Goal: Information Seeking & Learning: Learn about a topic

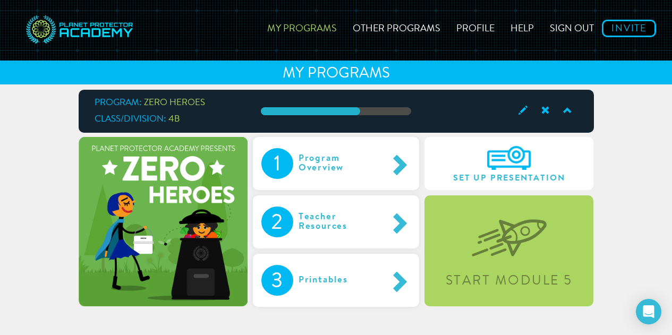
click at [518, 272] on div "Start Module 5" at bounding box center [508, 250] width 169 height 111
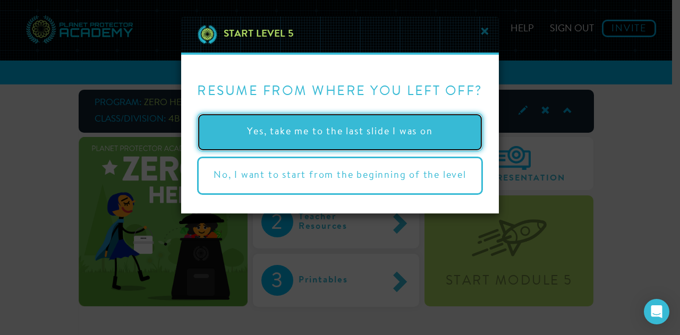
click at [315, 138] on button "Yes, take me to the last slide I was on" at bounding box center [340, 132] width 286 height 38
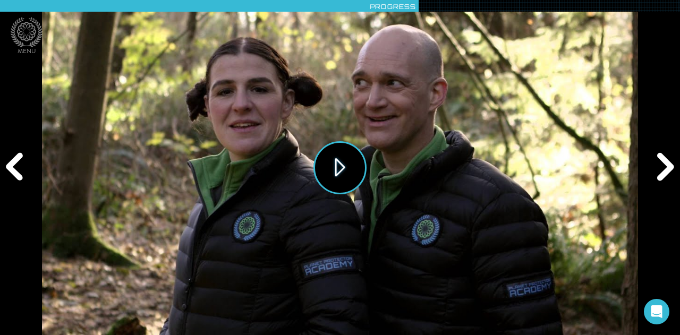
click at [340, 175] on button "Play" at bounding box center [339, 167] width 53 height 53
click at [659, 168] on div "Next" at bounding box center [663, 167] width 32 height 100
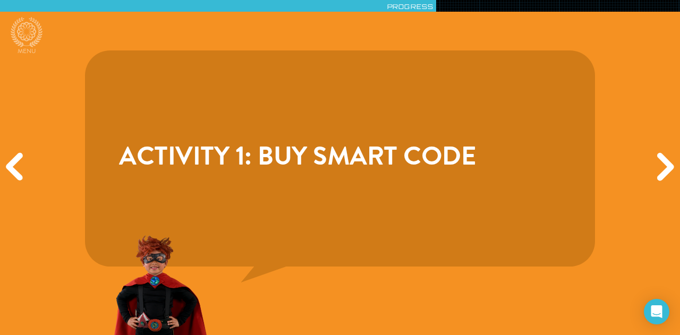
click at [659, 168] on div "Next" at bounding box center [663, 167] width 32 height 100
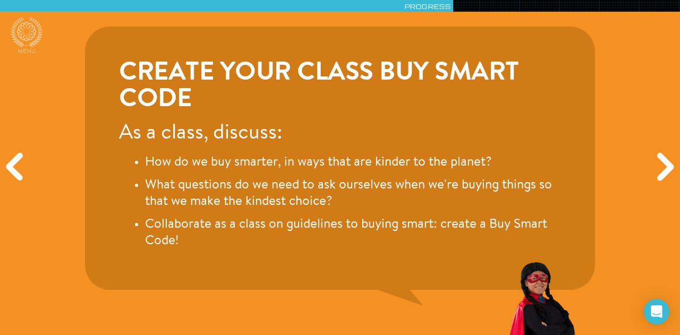
click at [659, 168] on div "Next" at bounding box center [663, 167] width 32 height 100
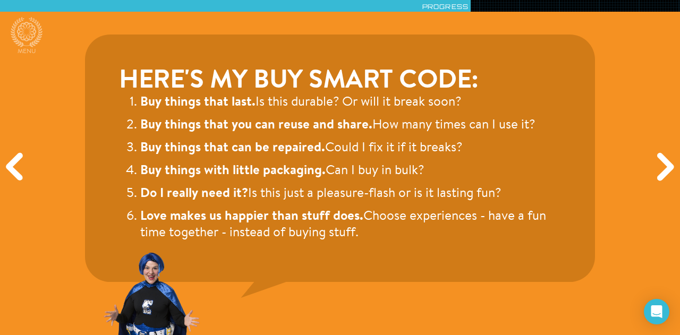
click at [655, 152] on div "Next" at bounding box center [663, 167] width 32 height 100
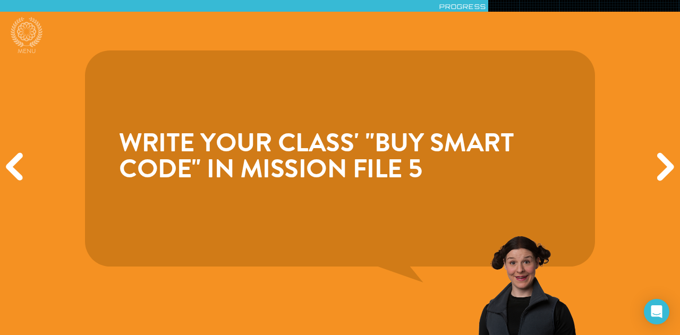
click at [655, 152] on div "Next" at bounding box center [663, 167] width 32 height 100
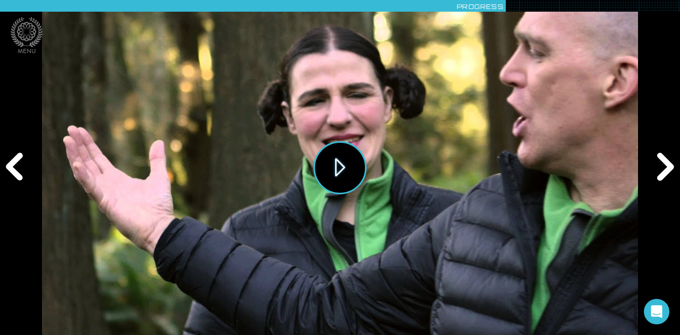
click at [341, 173] on button "Play" at bounding box center [339, 167] width 53 height 53
click at [668, 167] on div "Next" at bounding box center [663, 167] width 32 height 100
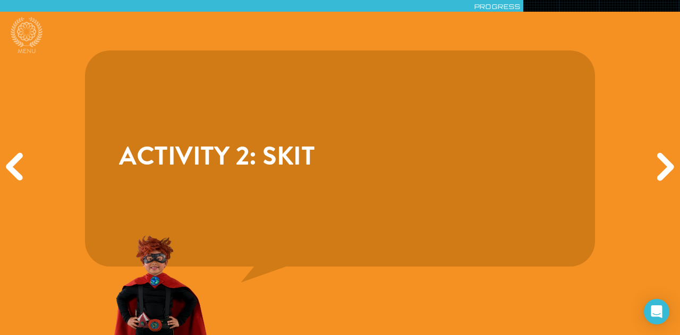
click at [668, 167] on div "Next" at bounding box center [663, 167] width 32 height 100
